Goal: Task Accomplishment & Management: Manage account settings

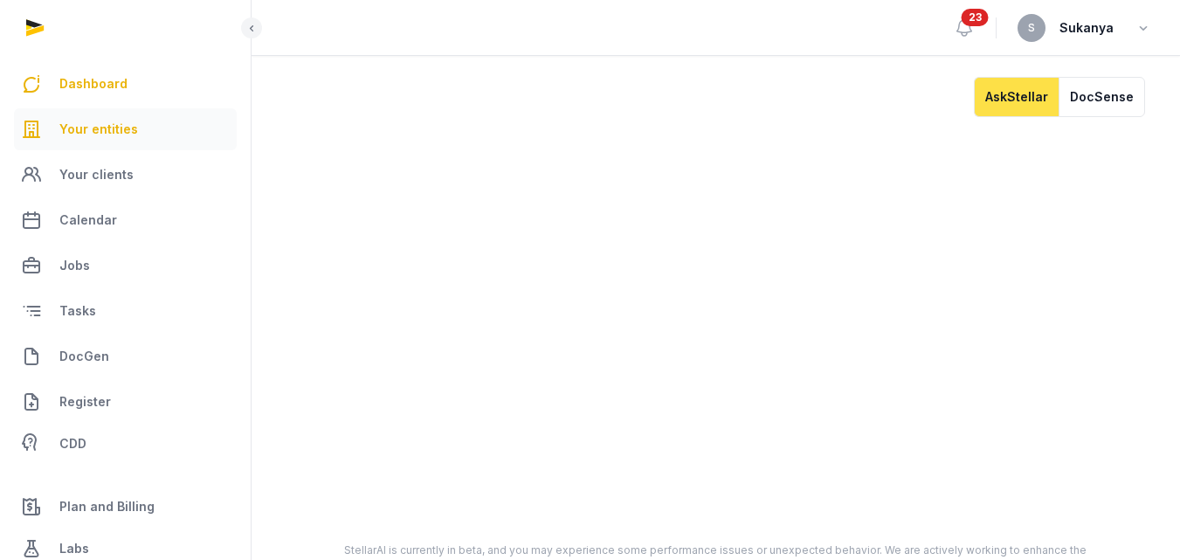
click at [135, 129] on link "Your entities" at bounding box center [125, 129] width 223 height 42
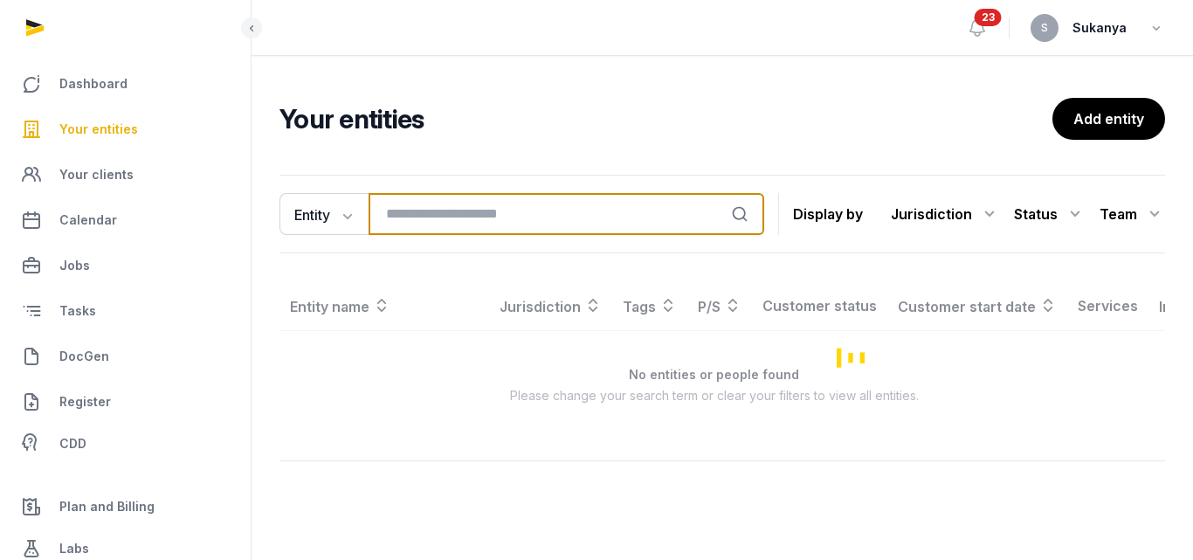
click at [453, 222] on input "search" at bounding box center [567, 214] width 396 height 42
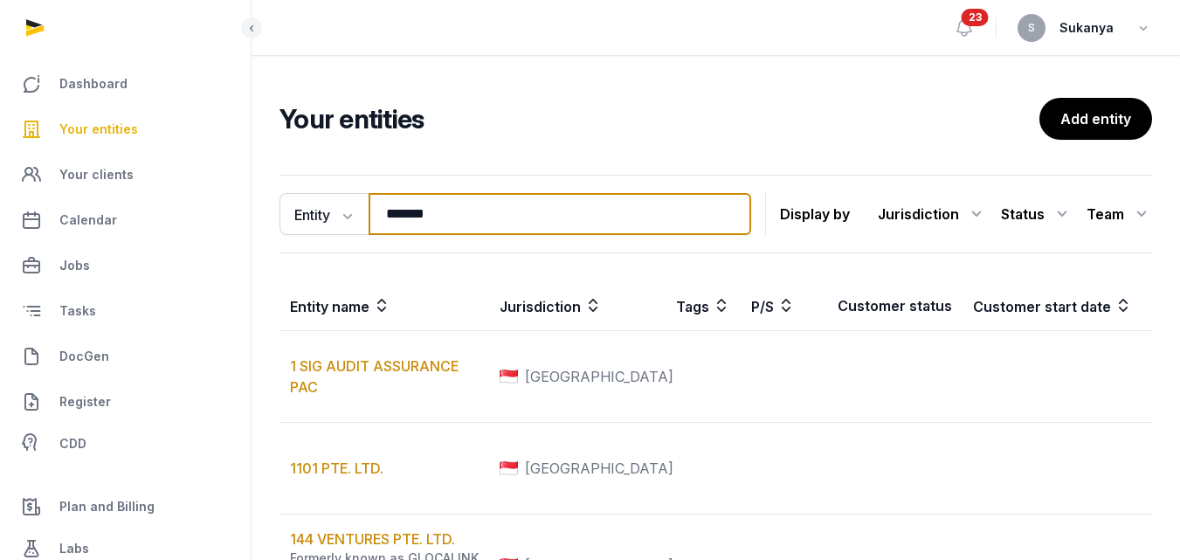
type input "*******"
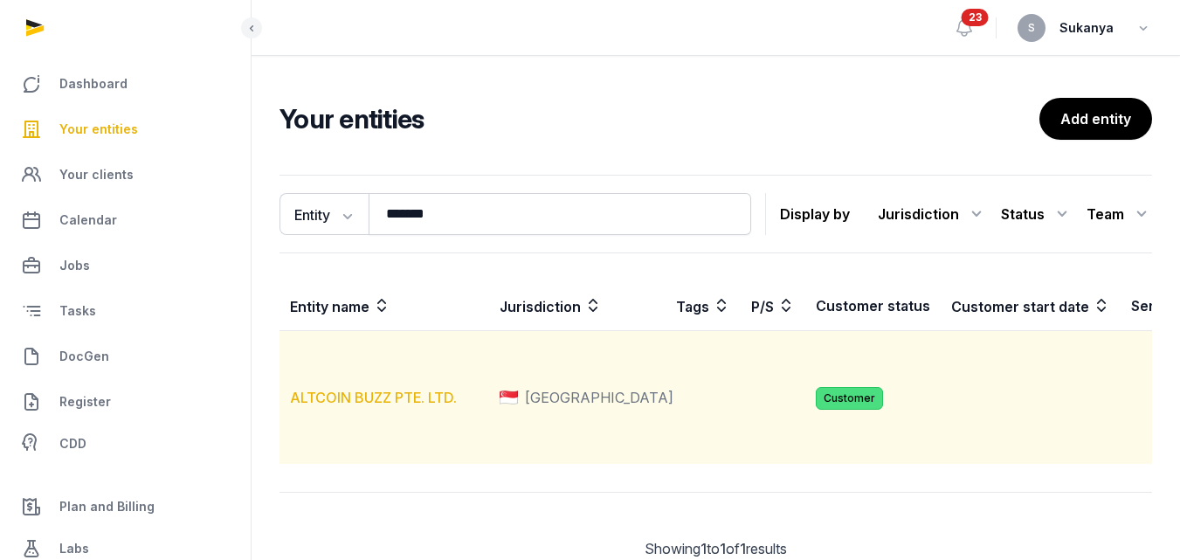
click at [389, 406] on link "ALTCOIN BUZZ PTE. LTD." at bounding box center [373, 397] width 167 height 17
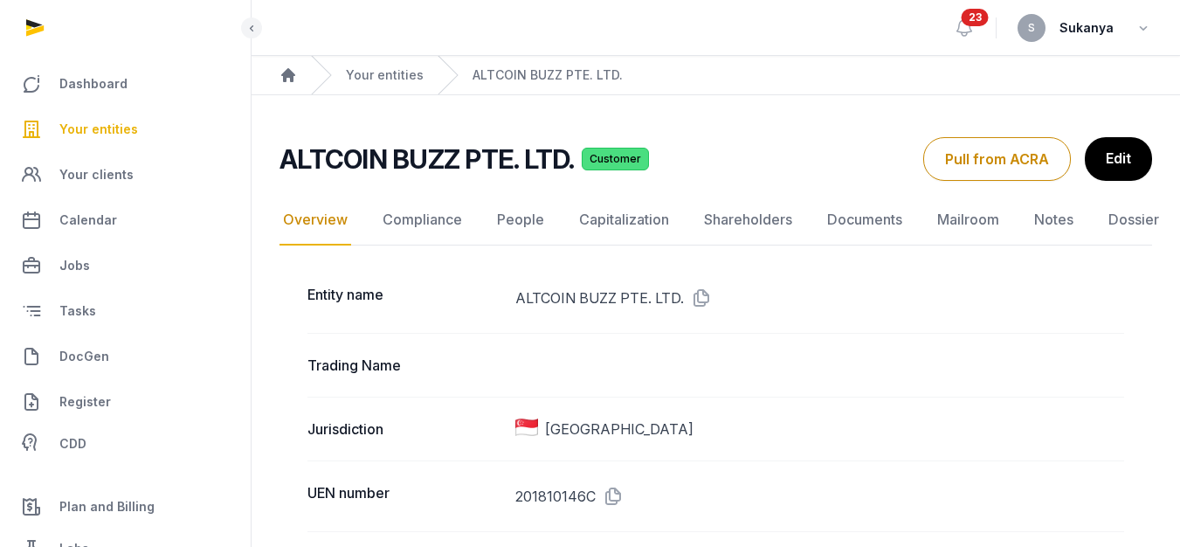
click at [843, 223] on link "Documents" at bounding box center [865, 220] width 82 height 51
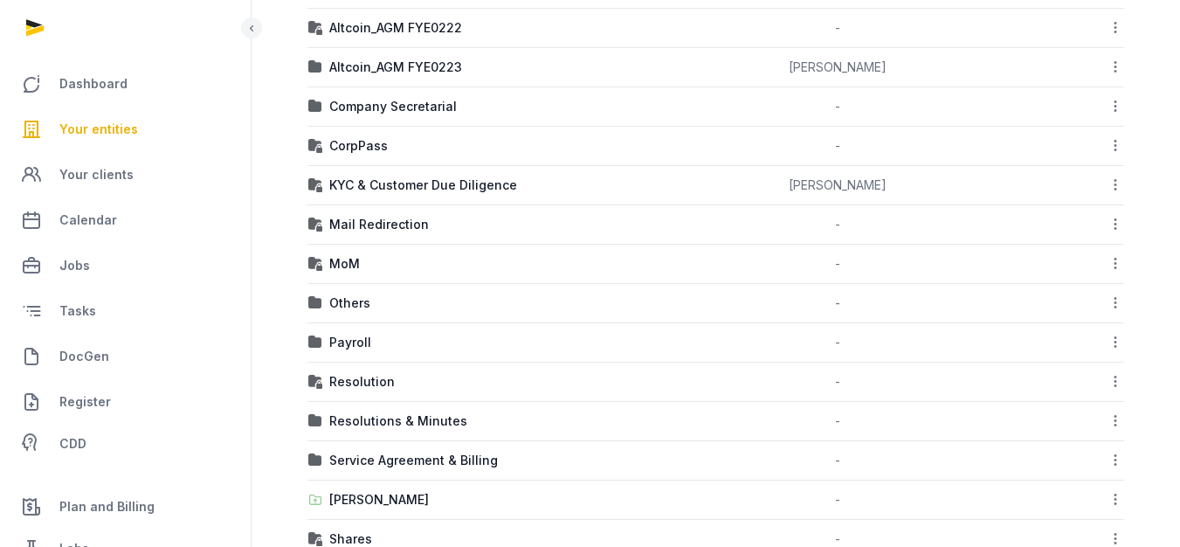
scroll to position [741, 0]
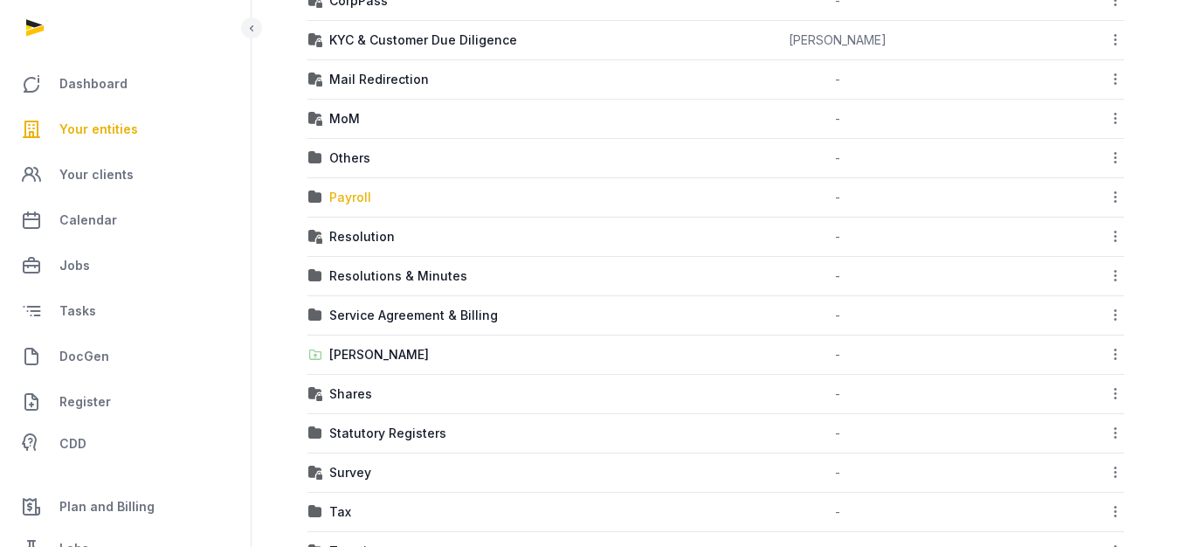
click at [348, 204] on div "Payroll" at bounding box center [350, 197] width 42 height 17
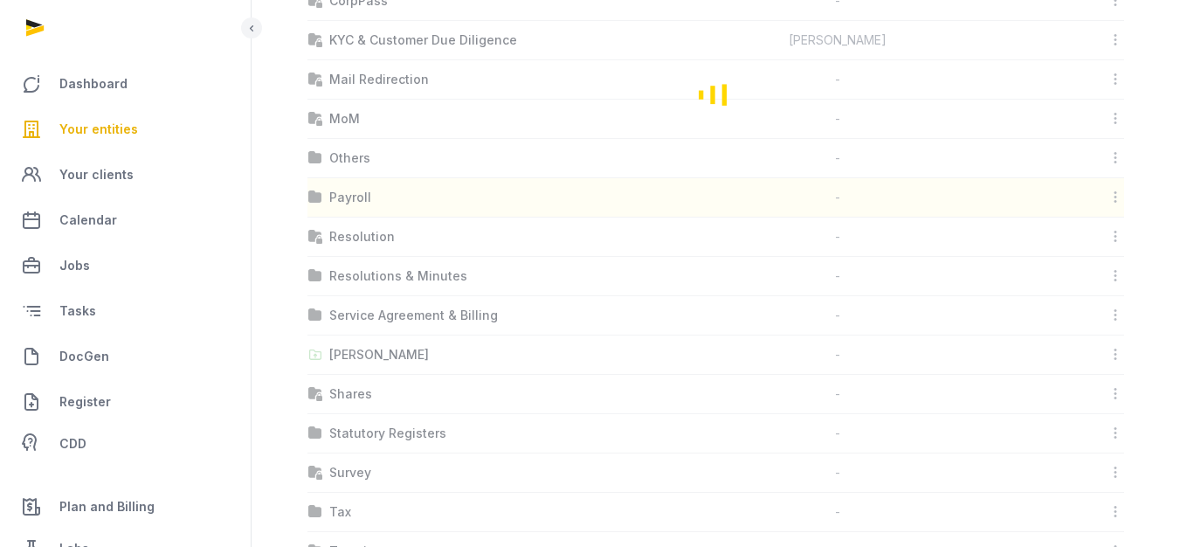
scroll to position [13, 0]
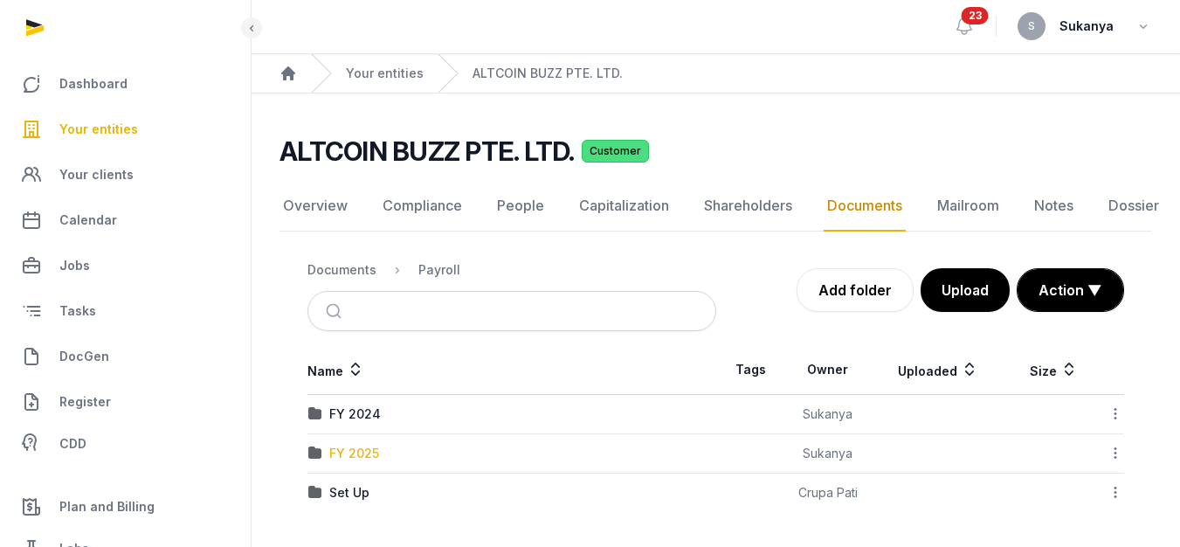
click at [365, 445] on div "FY 2025" at bounding box center [354, 453] width 50 height 17
click at [0, 0] on div "Loading" at bounding box center [0, 0] width 0 height 0
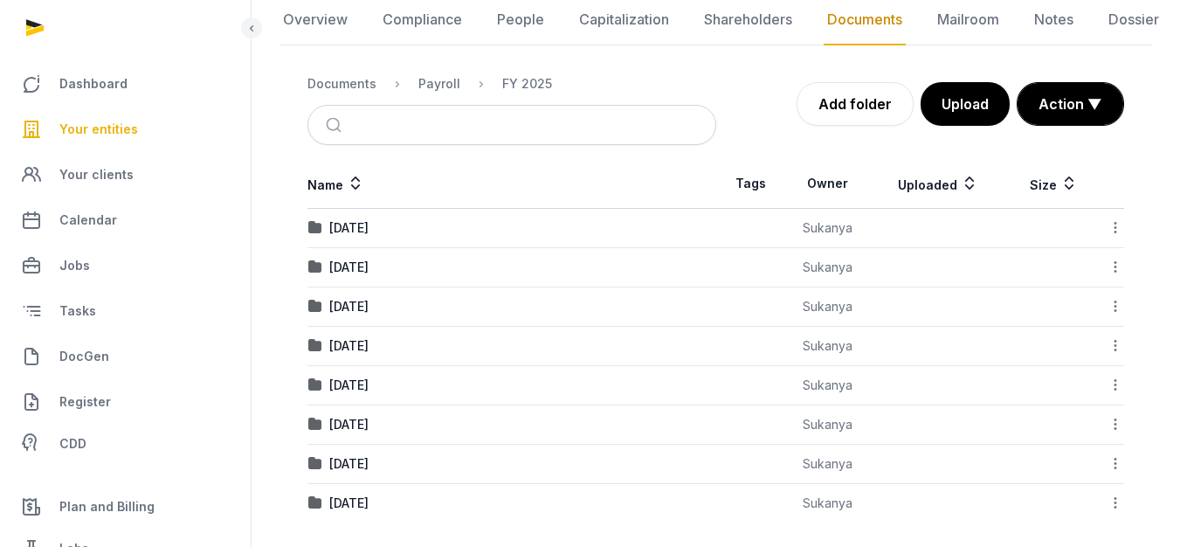
scroll to position [198, 0]
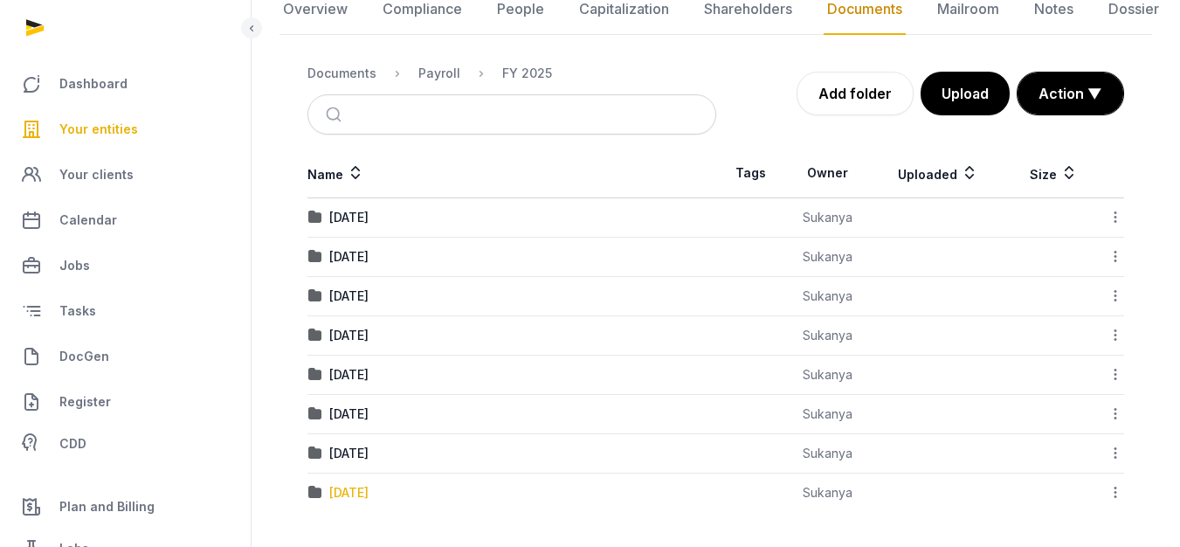
click at [358, 492] on div "[DATE]" at bounding box center [348, 492] width 39 height 17
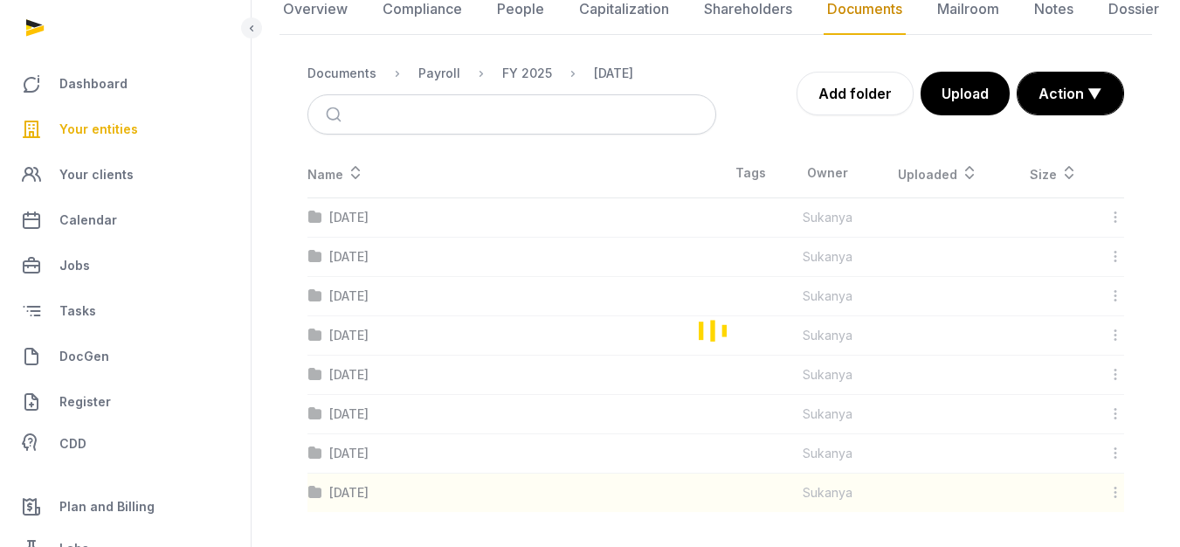
scroll to position [52, 0]
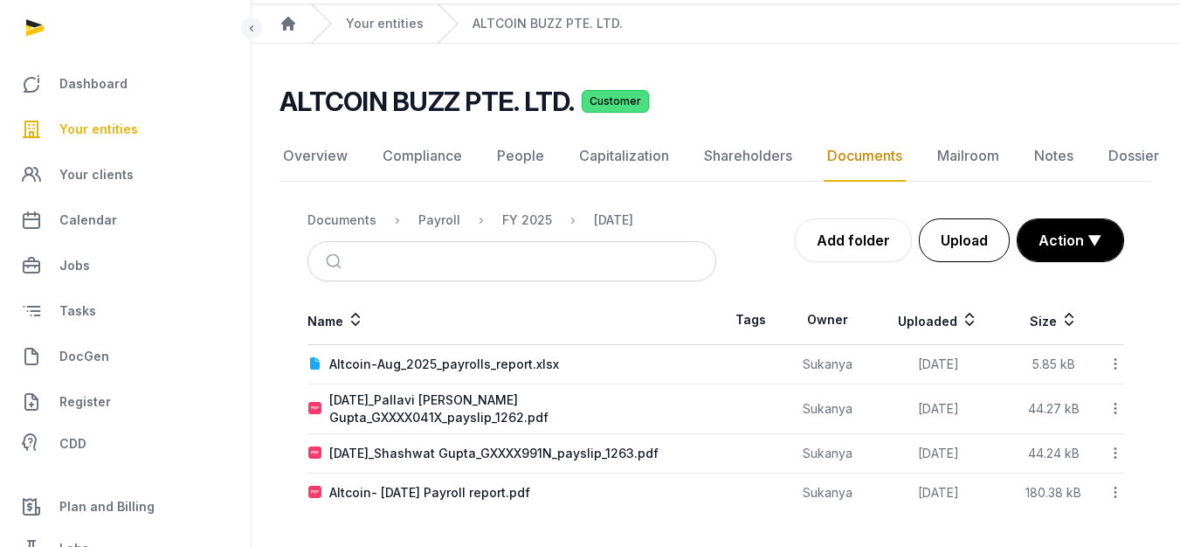
click at [935, 252] on button "Upload" at bounding box center [964, 240] width 91 height 44
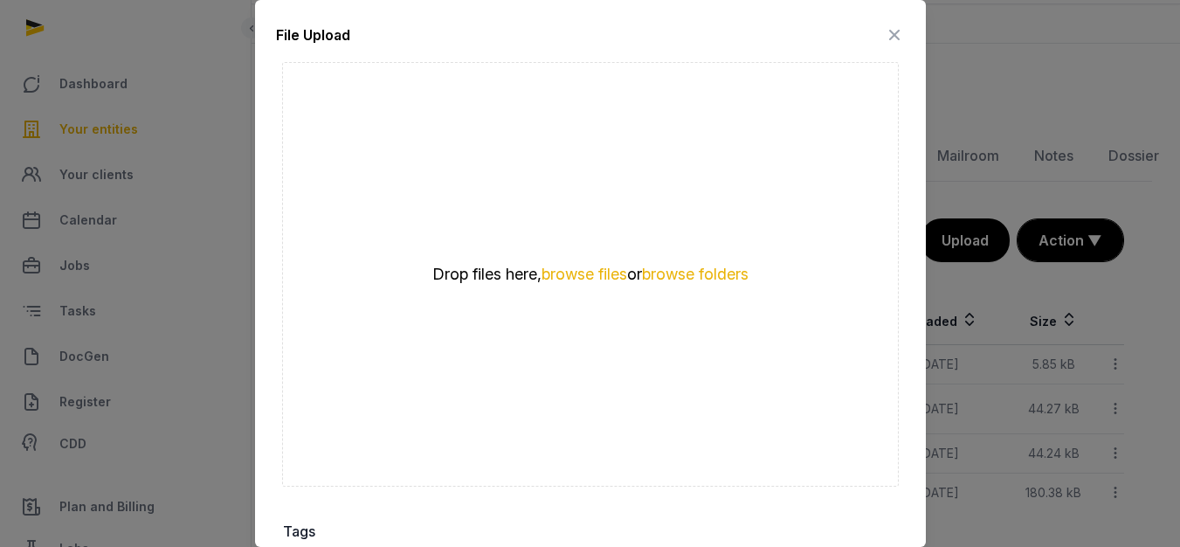
click at [607, 276] on div "Drop files here, browse files or browse folders" at bounding box center [590, 274] width 419 height 21
click at [607, 272] on button "browse files" at bounding box center [585, 274] width 86 height 17
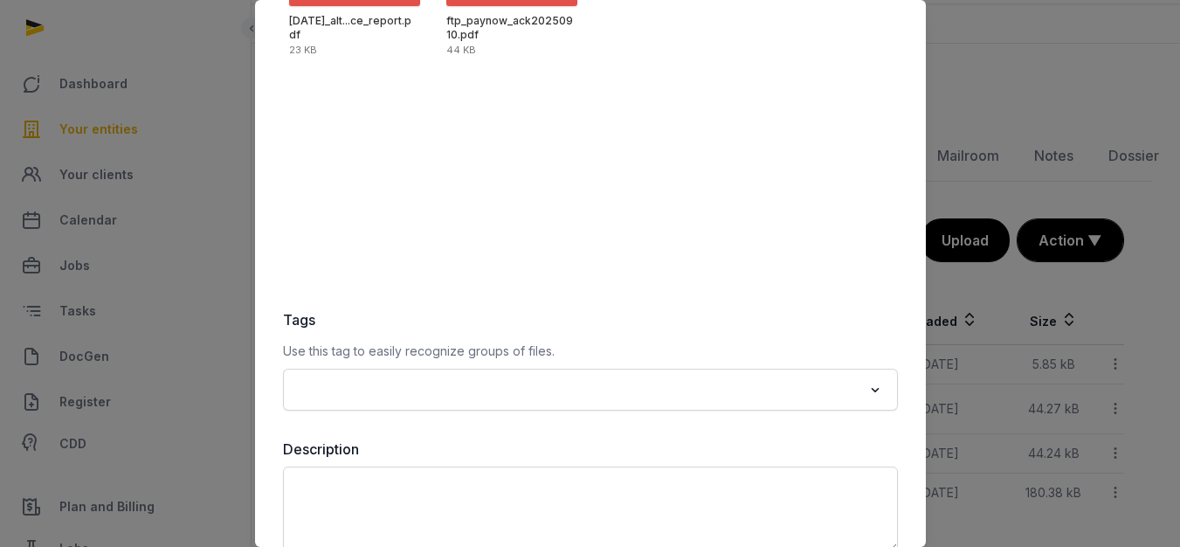
scroll to position [294, 0]
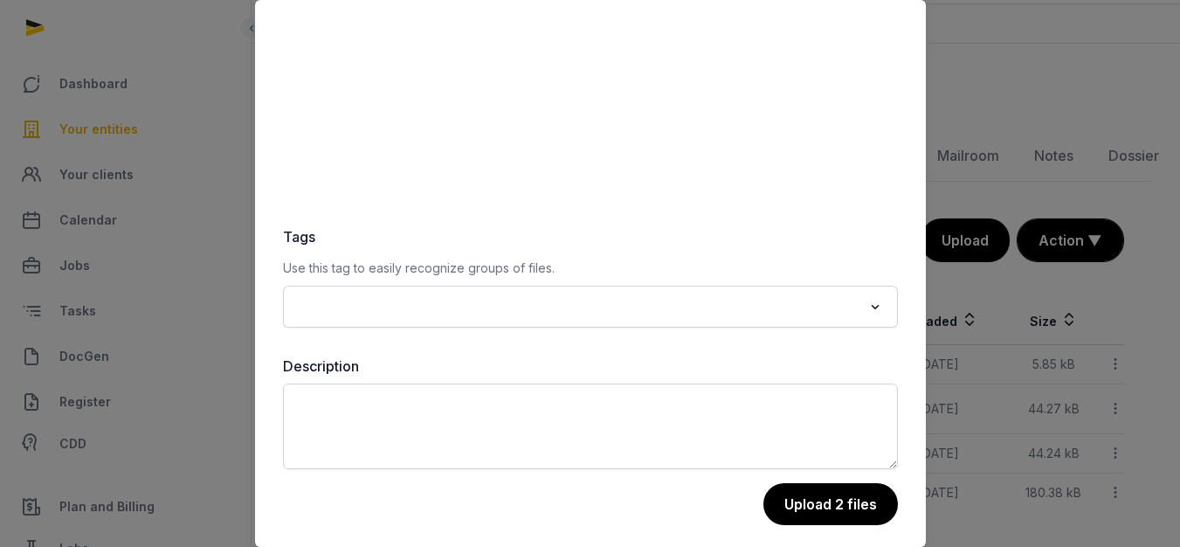
click at [803, 499] on button "Upload 2 files" at bounding box center [830, 504] width 135 height 42
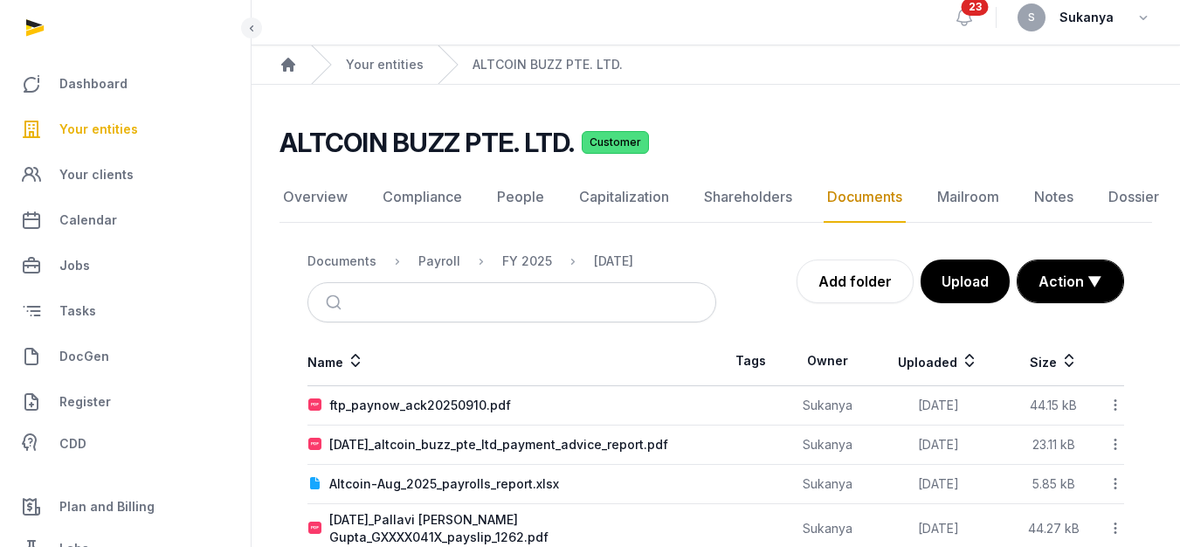
scroll to position [0, 0]
